Goal: Task Accomplishment & Management: Complete application form

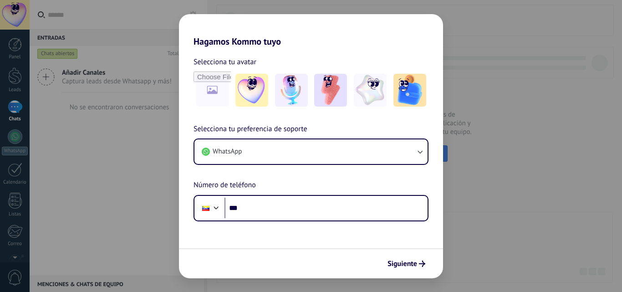
click at [532, 186] on div "Hagamos Kommo tuyo Selecciona tu avatar Selecciona tu preferencia de soporte Wh…" at bounding box center [311, 146] width 622 height 292
click at [134, 181] on div "Hagamos Kommo tuyo Selecciona tu avatar Selecciona tu preferencia de soporte Wh…" at bounding box center [311, 146] width 622 height 292
click at [563, 108] on div "Hagamos Kommo tuyo Selecciona tu avatar Selecciona tu preferencia de soporte Wh…" at bounding box center [311, 146] width 622 height 292
click at [425, 271] on button "Siguiente" at bounding box center [407, 263] width 46 height 15
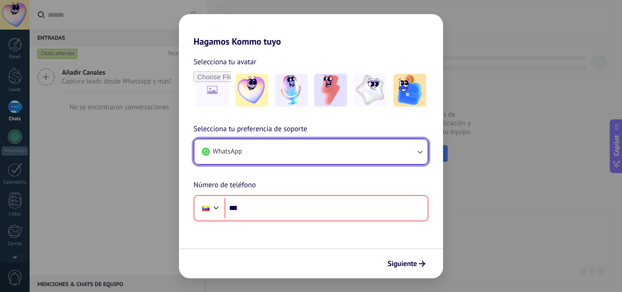
click at [303, 143] on button "WhatsApp" at bounding box center [310, 151] width 233 height 25
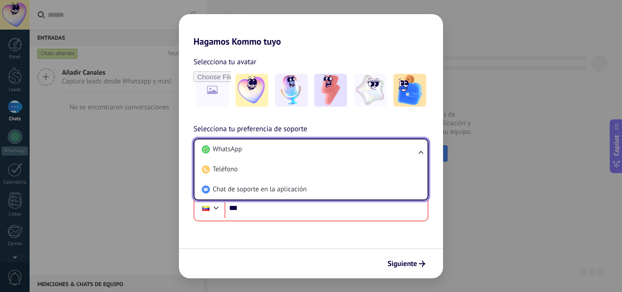
click at [303, 143] on li "WhatsApp" at bounding box center [309, 149] width 222 height 20
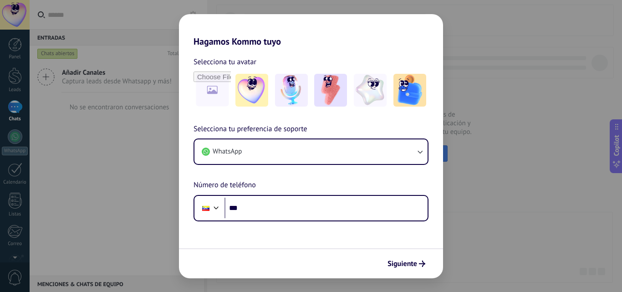
click at [70, 82] on div "Hagamos Kommo tuyo Selecciona tu avatar Selecciona tu preferencia de soporte Wh…" at bounding box center [311, 146] width 622 height 292
